Goal: Transaction & Acquisition: Purchase product/service

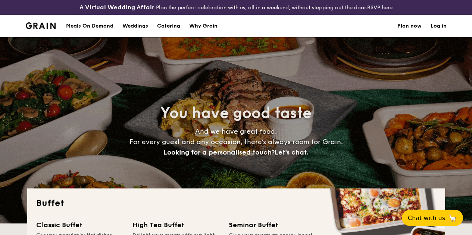
select select
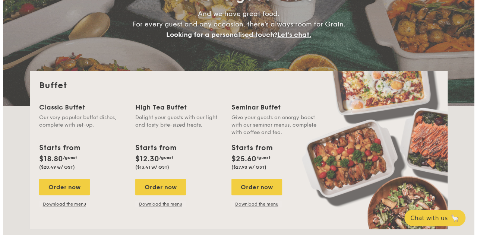
scroll to position [112, 0]
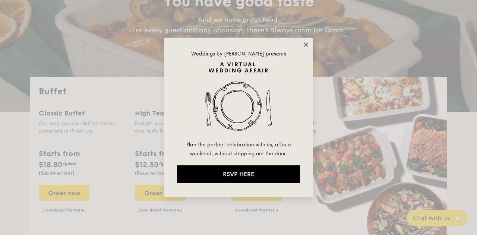
click at [305, 43] on icon at bounding box center [306, 45] width 4 height 4
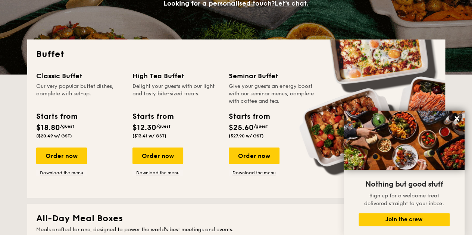
scroll to position [186, 0]
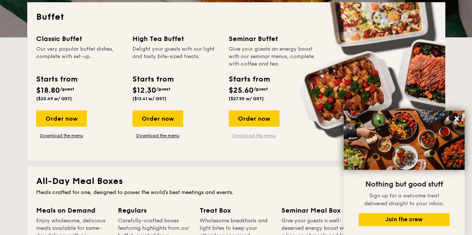
click at [256, 139] on link "Download the menu" at bounding box center [254, 136] width 51 height 6
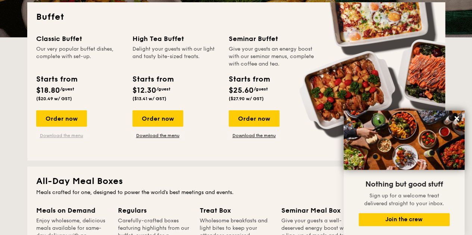
click at [57, 139] on link "Download the menu" at bounding box center [61, 136] width 51 height 6
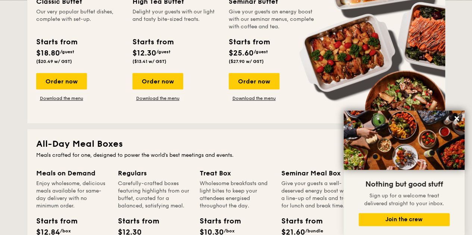
scroll to position [336, 0]
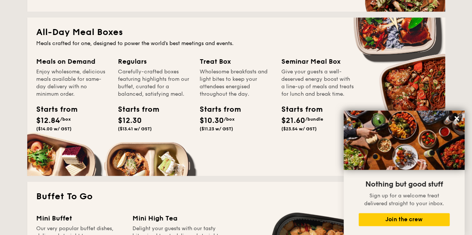
click at [297, 129] on div "Starts from $21.60 /bundle ($23.54 w/ GST)" at bounding box center [298, 118] width 34 height 28
click at [455, 117] on icon at bounding box center [456, 118] width 4 height 4
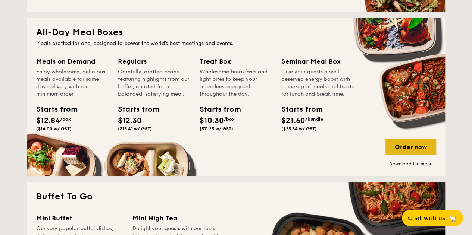
click at [406, 154] on div "Order now" at bounding box center [410, 147] width 51 height 16
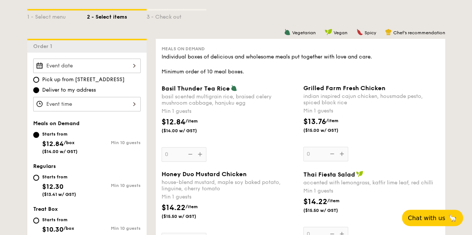
scroll to position [261, 0]
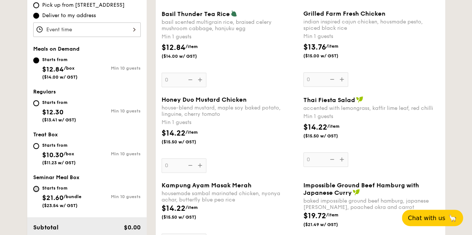
click at [36, 192] on input "Starts from $21.60 /bundle ($23.54 w/ GST) Min 10 guests" at bounding box center [36, 189] width 6 height 6
radio input "true"
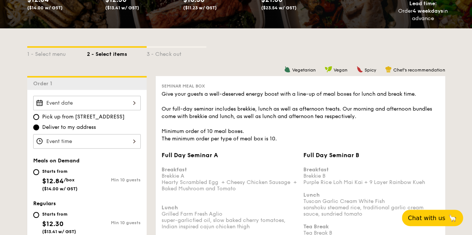
scroll to position [0, 0]
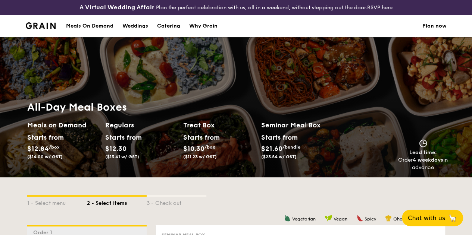
select select
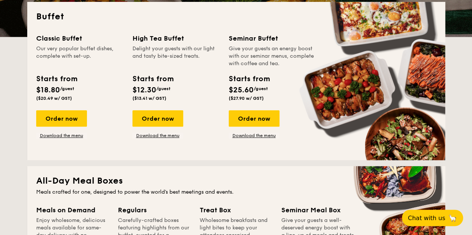
scroll to position [336, 0]
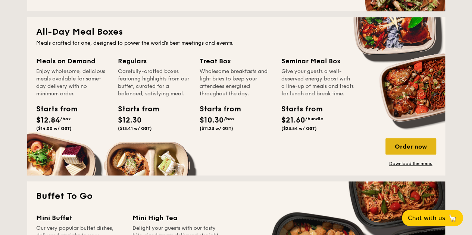
click at [393, 151] on div "Order now" at bounding box center [410, 146] width 51 height 16
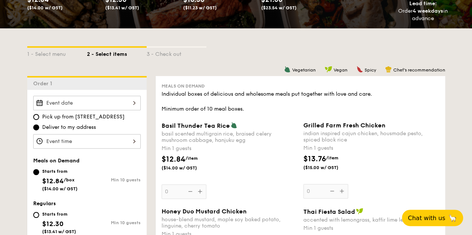
scroll to position [186, 0]
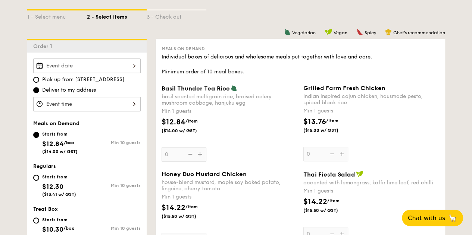
click at [33, 185] on div "Starts from $12.30 ($13.41 w/ GST)" at bounding box center [60, 185] width 54 height 25
click at [33, 181] on input "Starts from $12.30 ($13.41 w/ GST) Min 10 guests" at bounding box center [36, 178] width 6 height 6
radio input "true"
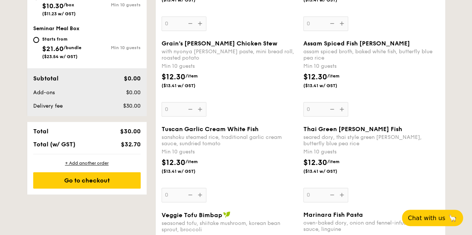
scroll to position [224, 0]
